Goal: Check status

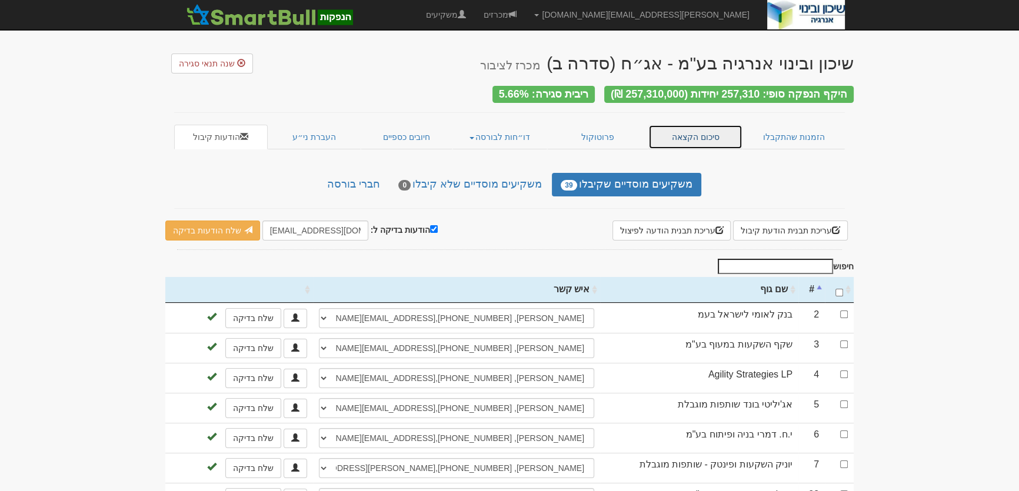
click at [675, 126] on link "סיכום הקצאה" at bounding box center [695, 137] width 95 height 25
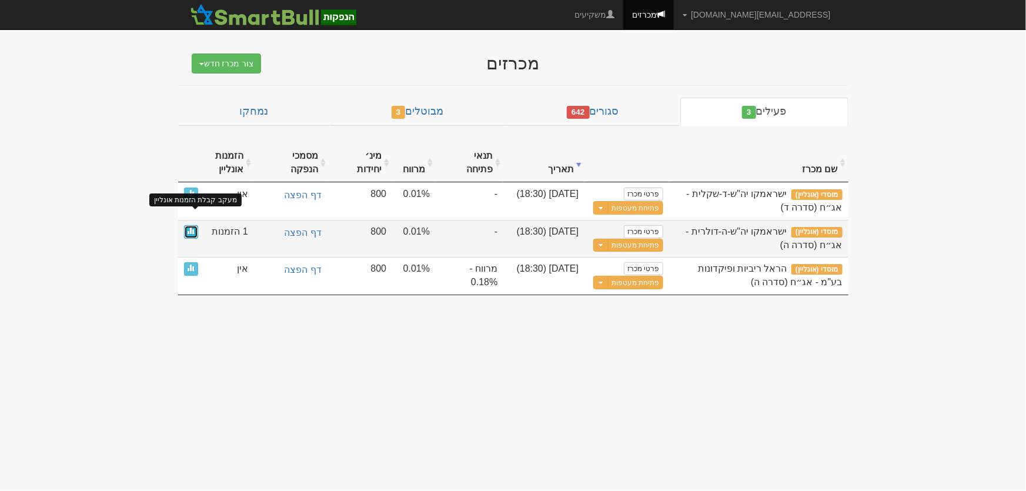
click at [191, 227] on span at bounding box center [191, 230] width 7 height 7
